Goal: Download file/media

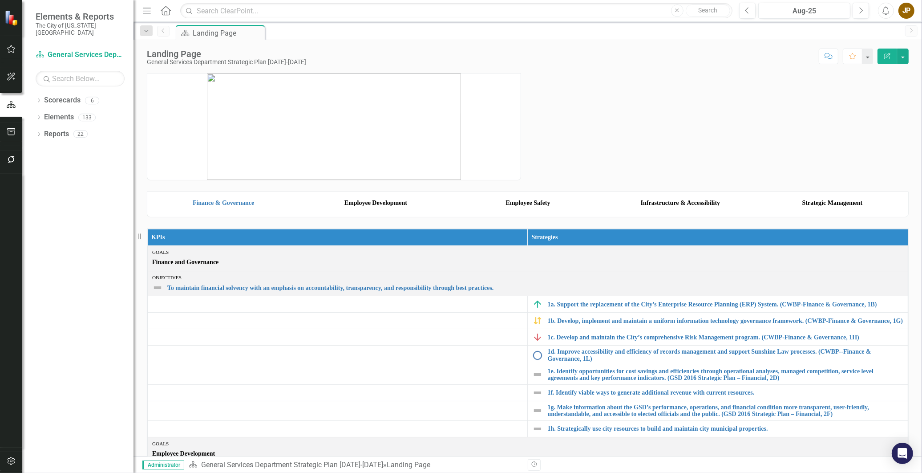
click at [907, 12] on div "JP" at bounding box center [907, 11] width 16 height 16
click at [902, 109] on link "icon.portal Success Portal" at bounding box center [879, 111] width 70 height 16
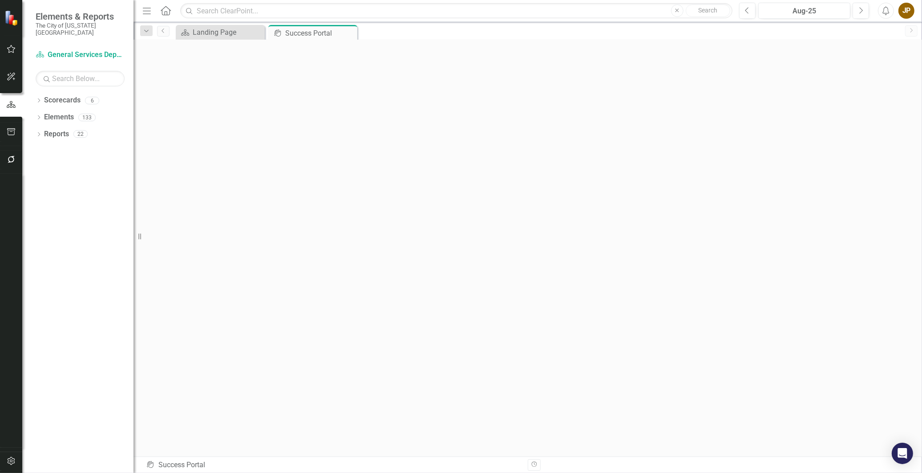
click at [150, 11] on icon "Menu" at bounding box center [147, 10] width 12 height 9
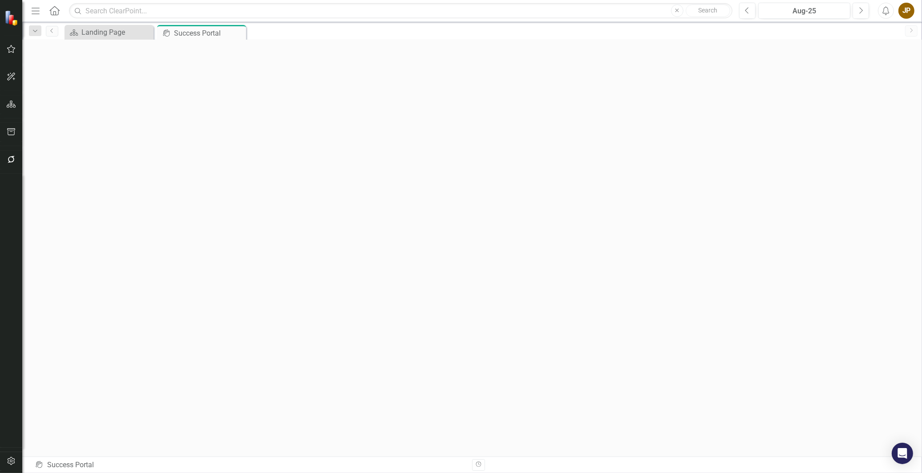
click at [32, 9] on icon "Menu" at bounding box center [36, 10] width 12 height 9
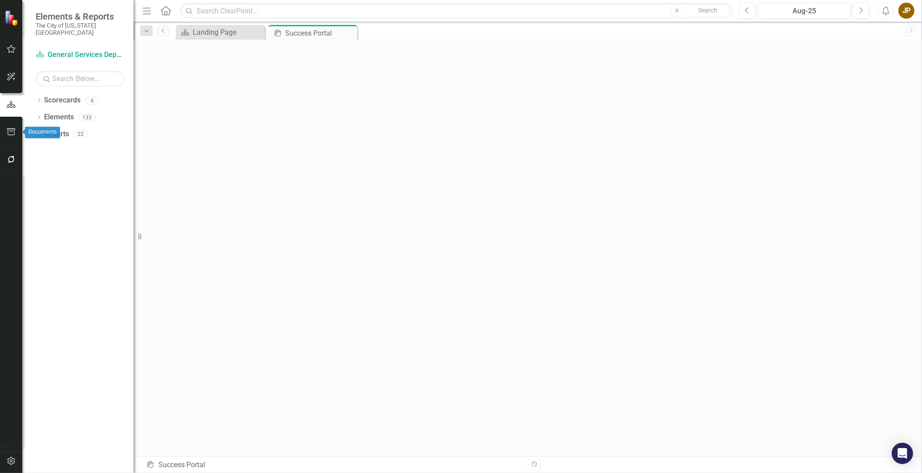
click at [12, 140] on button "button" at bounding box center [11, 132] width 20 height 19
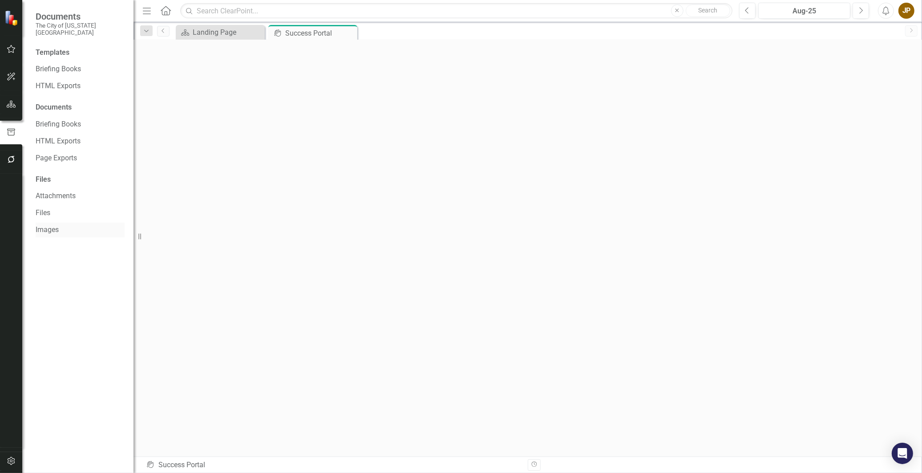
click at [55, 223] on div "Images" at bounding box center [80, 230] width 89 height 15
click at [51, 208] on link "Files" at bounding box center [80, 213] width 89 height 10
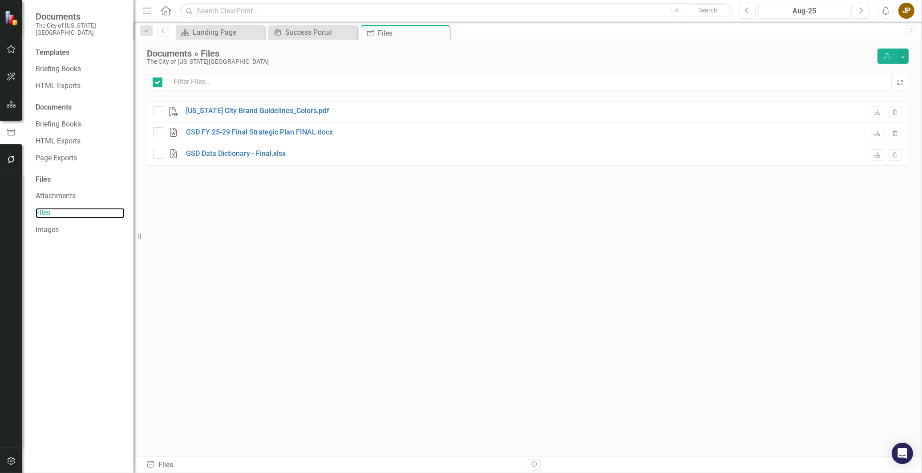
checkbox input "false"
drag, startPoint x: 410, startPoint y: 324, endPoint x: 918, endPoint y: 277, distance: 510.0
click at [410, 326] on div "PDF [US_STATE] City Brand Guidelines_Colors.pdf Download Trash Word GSD FY 25-2…" at bounding box center [528, 261] width 762 height 320
click at [283, 137] on link "GSD FY 25-29 Final Strategic Plan FINAL.docx" at bounding box center [259, 132] width 147 height 10
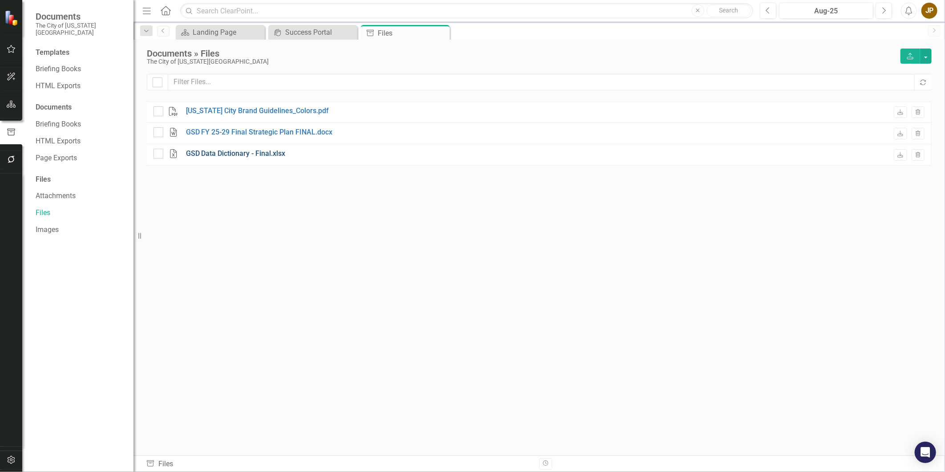
click at [263, 154] on link "GSD Data Dictionary - Final.xlsx" at bounding box center [236, 154] width 100 height 10
